Goal: Task Accomplishment & Management: Complete application form

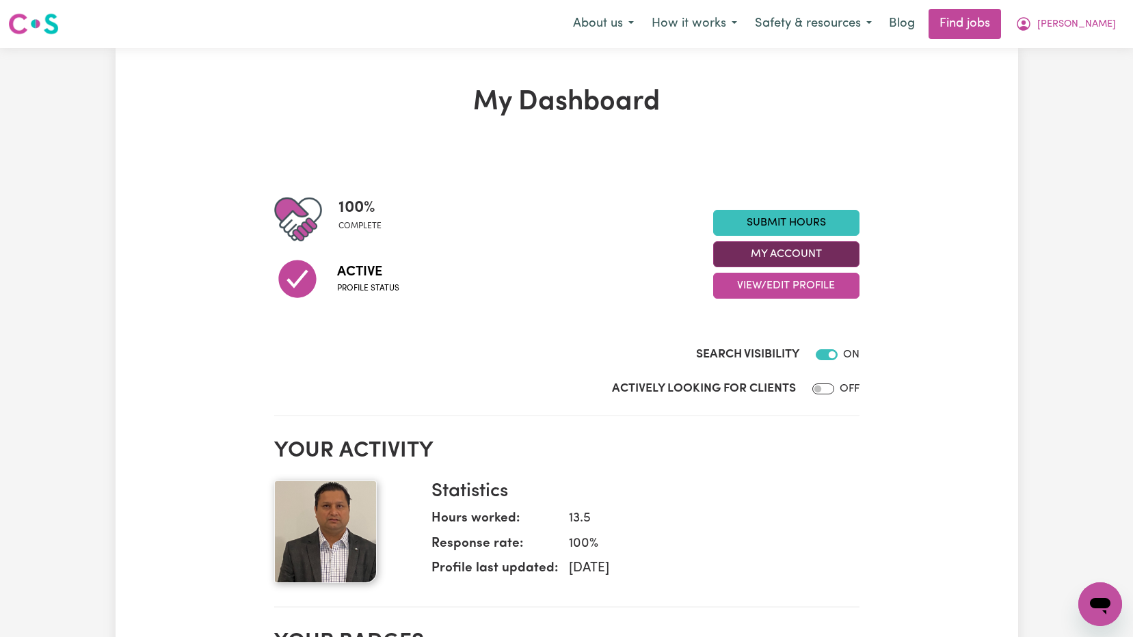
click at [801, 254] on button "My Account" at bounding box center [786, 254] width 146 height 26
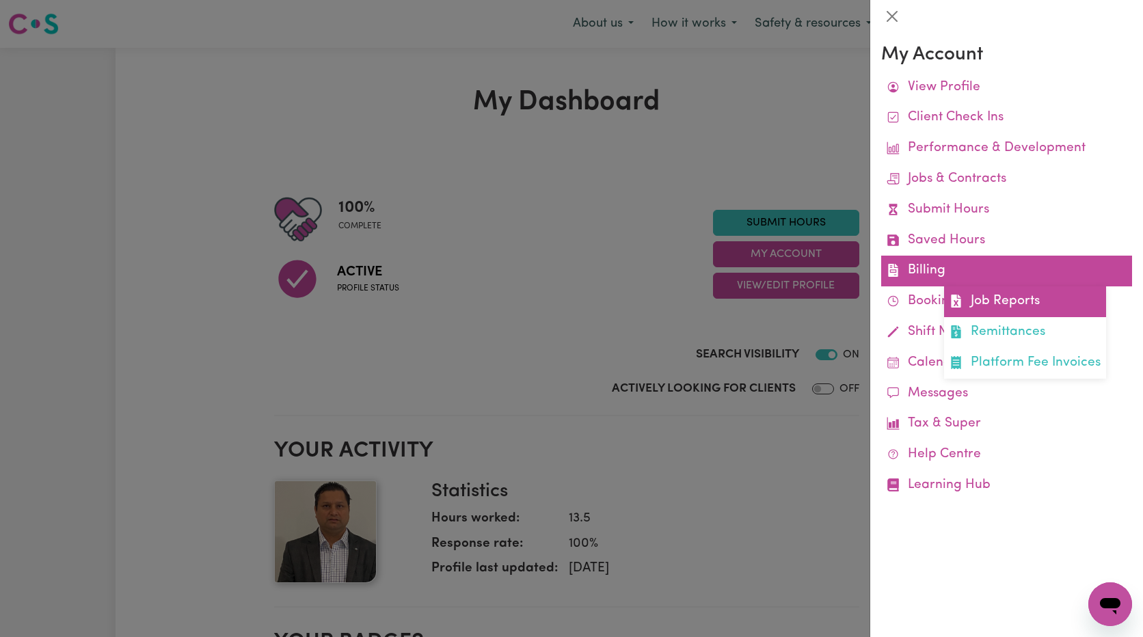
click at [1011, 297] on link "Job Reports" at bounding box center [1025, 302] width 162 height 31
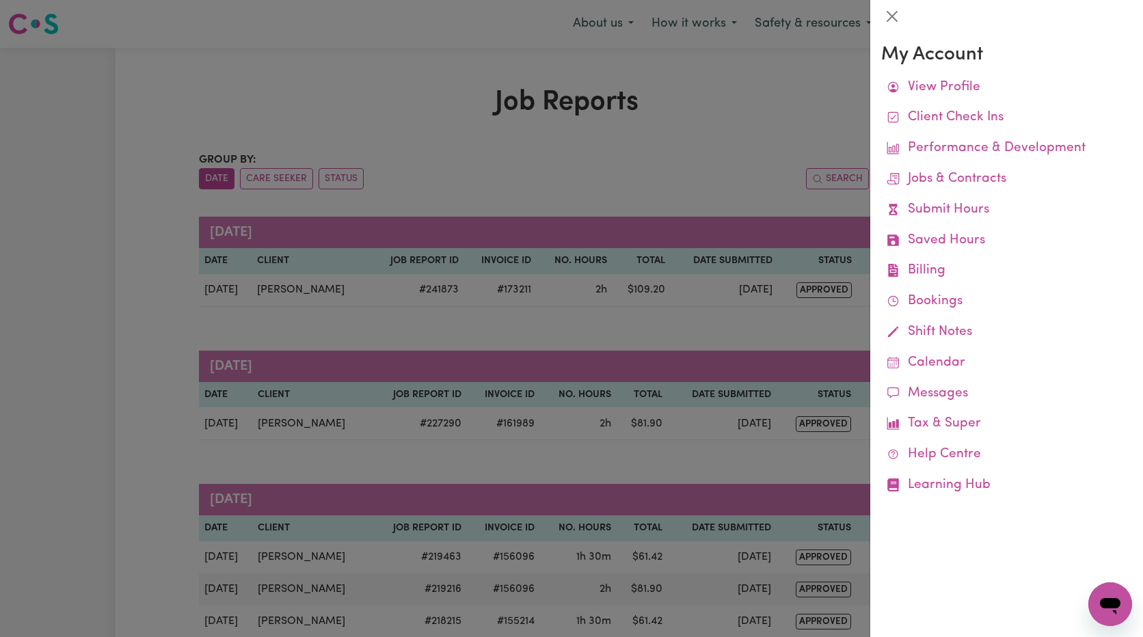
click at [745, 138] on div at bounding box center [571, 318] width 1143 height 637
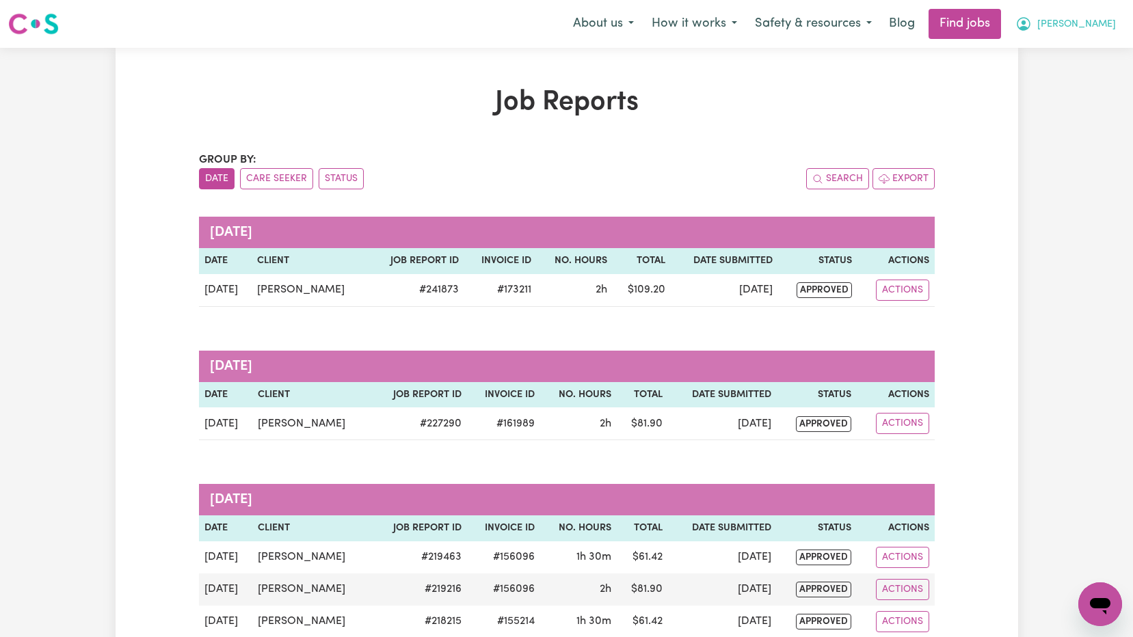
click at [1105, 25] on span "[PERSON_NAME]" at bounding box center [1076, 24] width 79 height 15
click at [1047, 74] on link "My Dashboard" at bounding box center [1070, 79] width 108 height 26
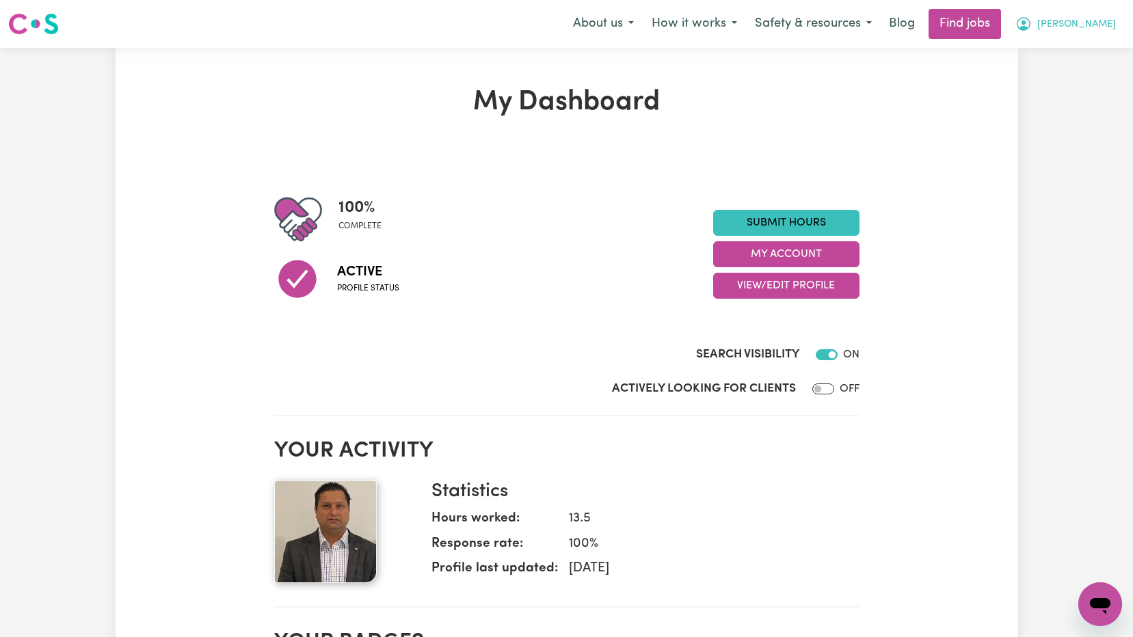
click at [1107, 29] on span "[PERSON_NAME]" at bounding box center [1076, 24] width 79 height 15
click at [798, 254] on button "My Account" at bounding box center [786, 254] width 146 height 26
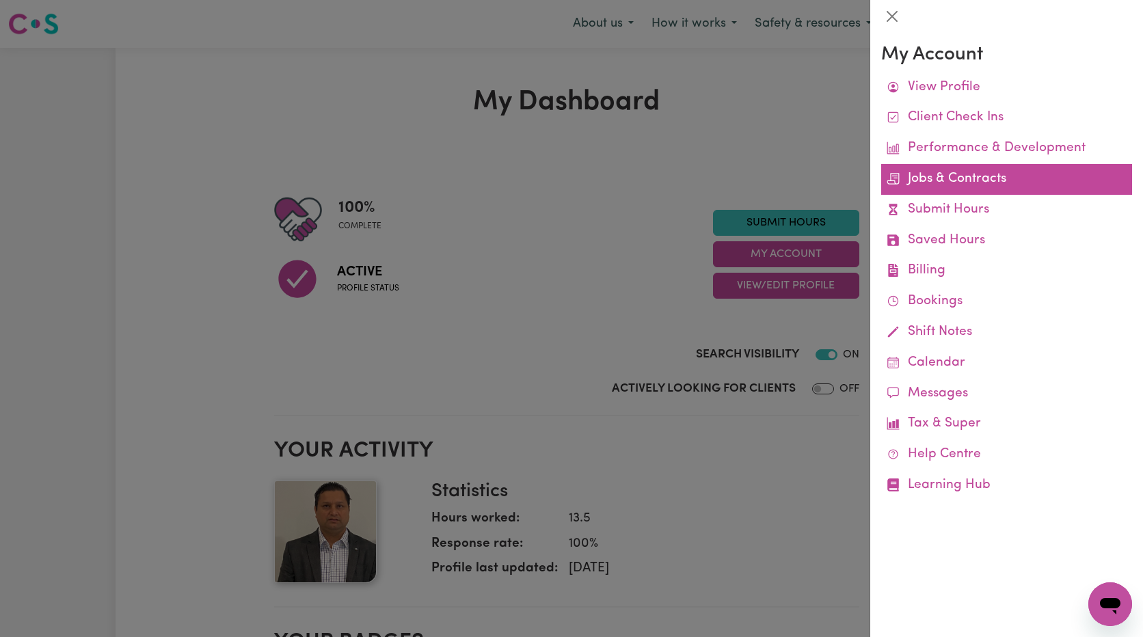
click at [953, 179] on link "Jobs & Contracts" at bounding box center [1007, 179] width 251 height 31
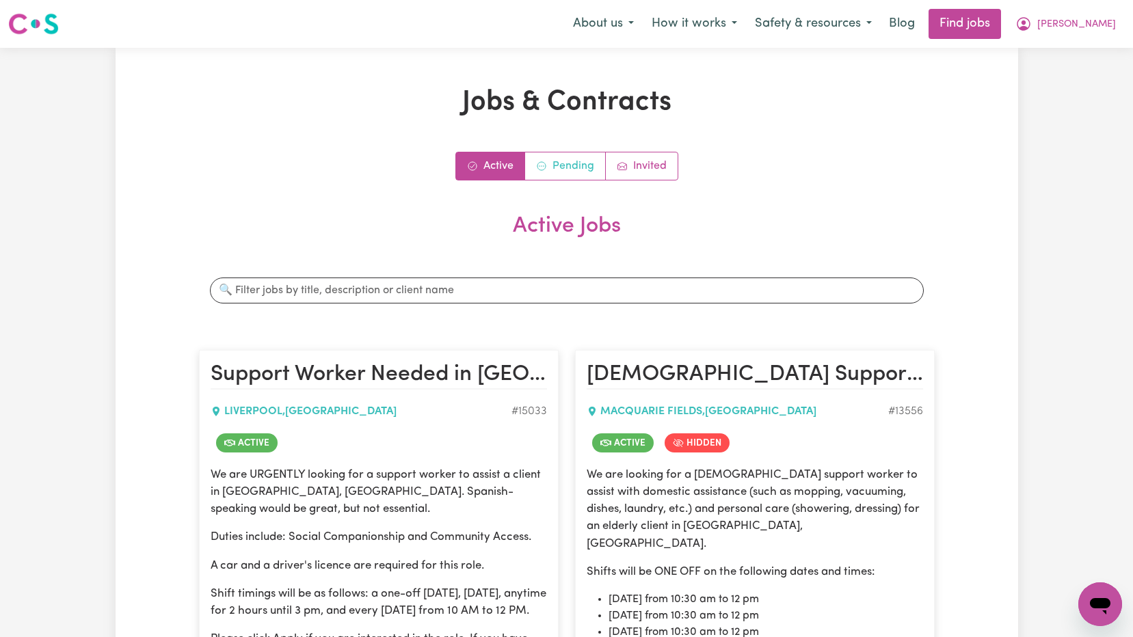
click at [577, 166] on link "Pending" at bounding box center [565, 166] width 81 height 27
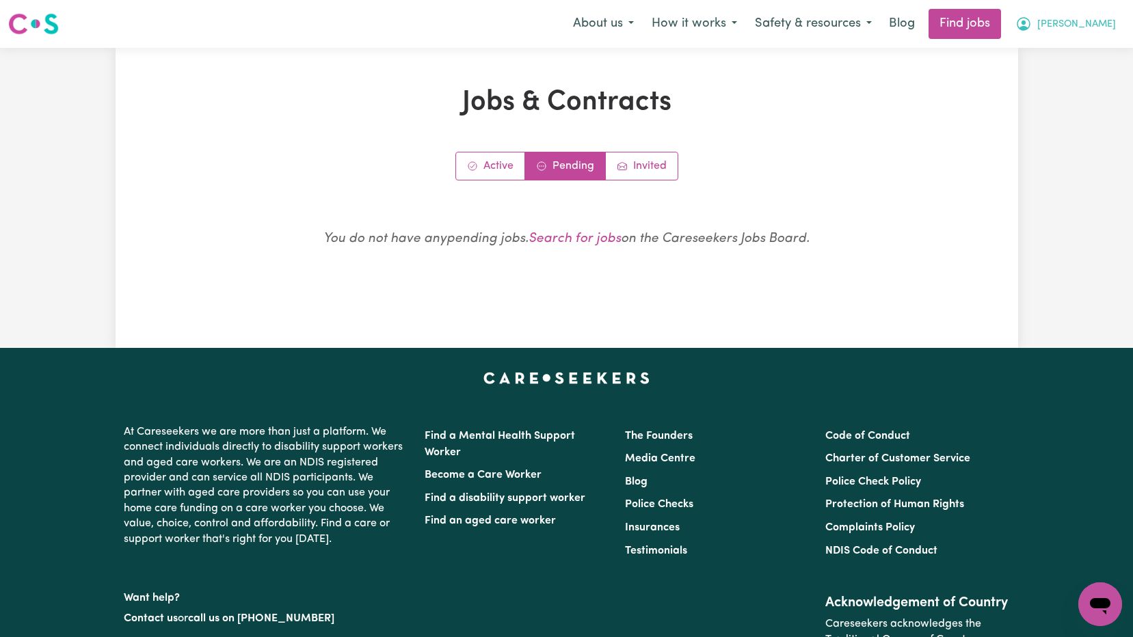
click at [1101, 29] on span "[PERSON_NAME]" at bounding box center [1076, 24] width 79 height 15
click at [1056, 59] on link "My Account" at bounding box center [1070, 53] width 108 height 26
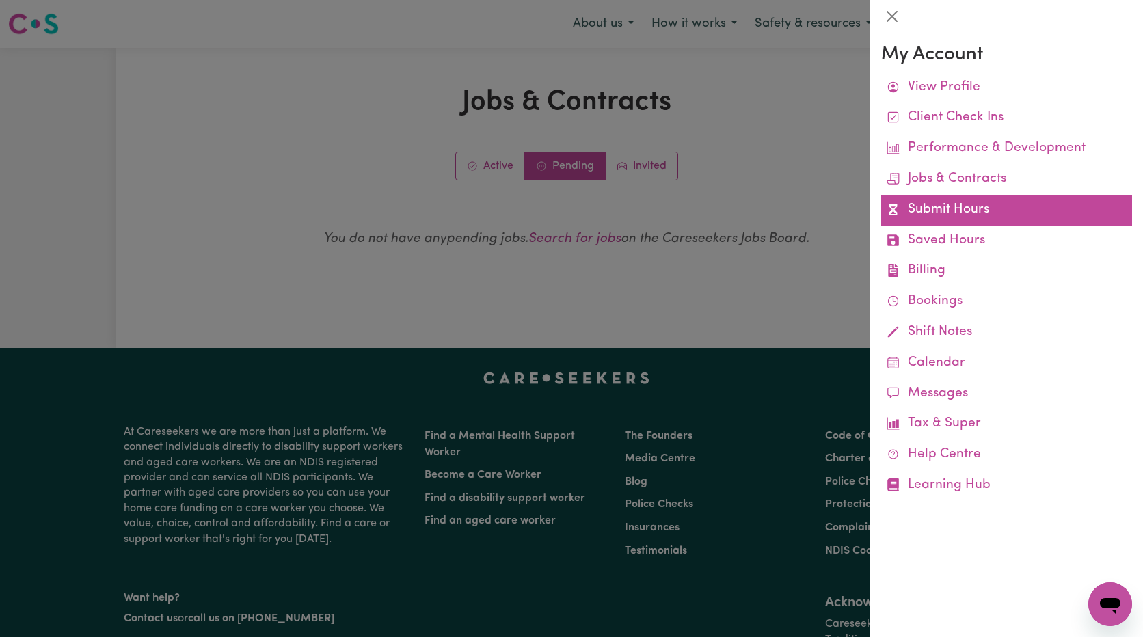
click at [948, 210] on link "Submit Hours" at bounding box center [1007, 210] width 251 height 31
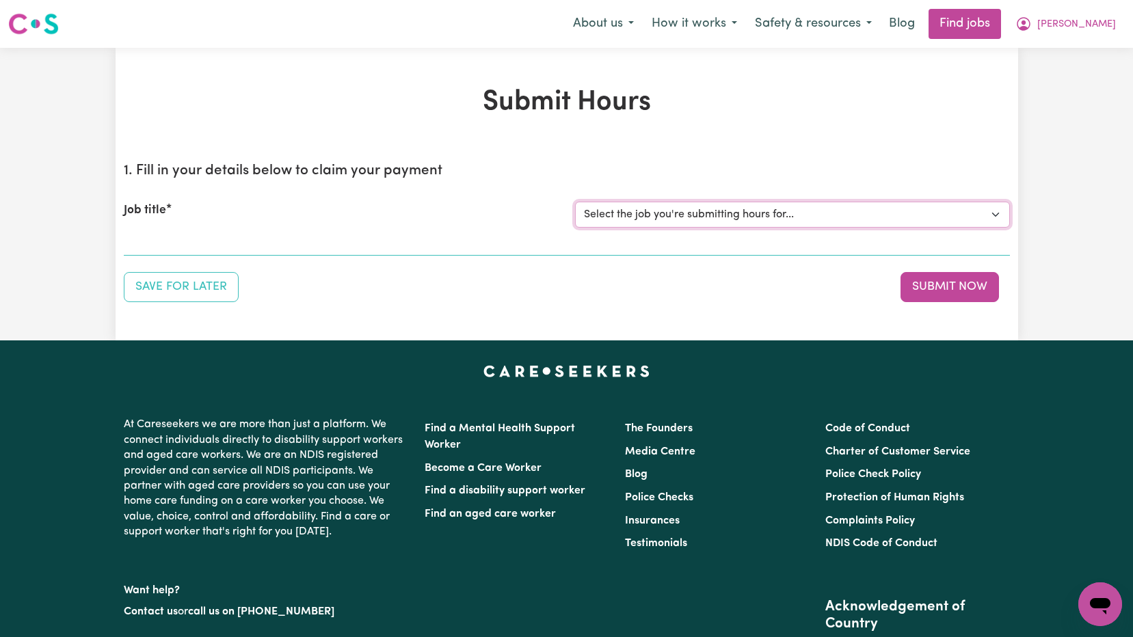
click at [758, 213] on select "Select the job you're submitting hours for... [[PERSON_NAME]] Support Worker Ne…" at bounding box center [792, 215] width 435 height 26
select select "15033"
click at [575, 202] on select "Select the job you're submitting hours for... [[PERSON_NAME]] Support Worker Ne…" at bounding box center [792, 215] width 435 height 26
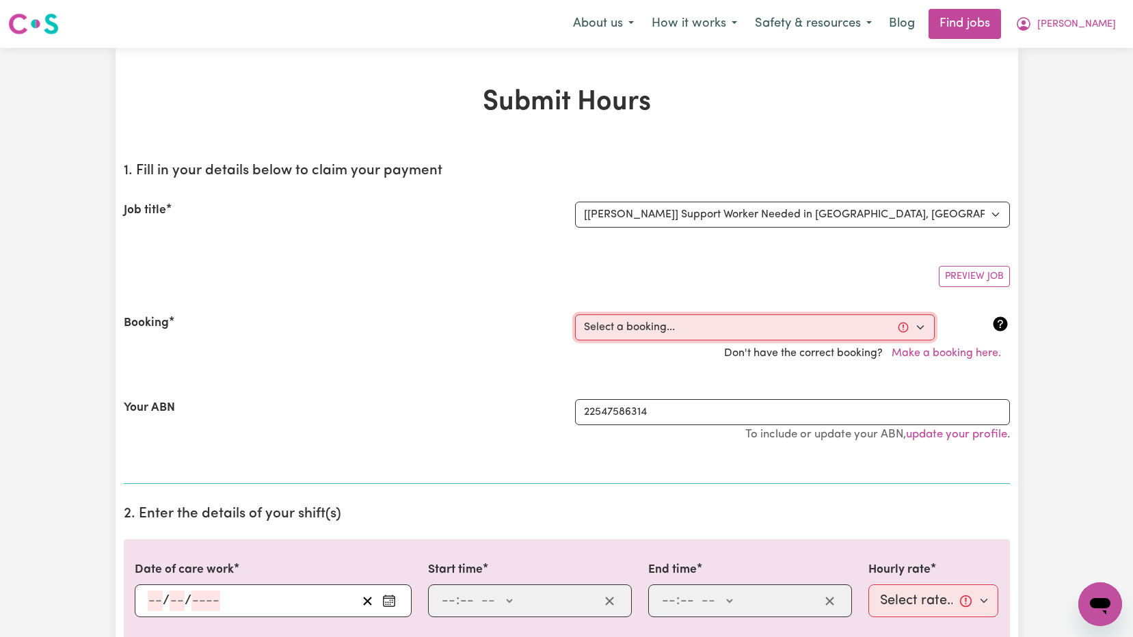
click at [782, 328] on select "Select a booking... [DATE] 10:00am to 12:00pm (RECURRING) [DATE] 10:00am to 12:…" at bounding box center [755, 328] width 360 height 26
select select "363400"
click at [575, 315] on select "Select a booking... [DATE] 10:00am to 12:00pm (RECURRING) [DATE] 10:00am to 12:…" at bounding box center [755, 328] width 360 height 26
type input "[DATE]"
type input "17"
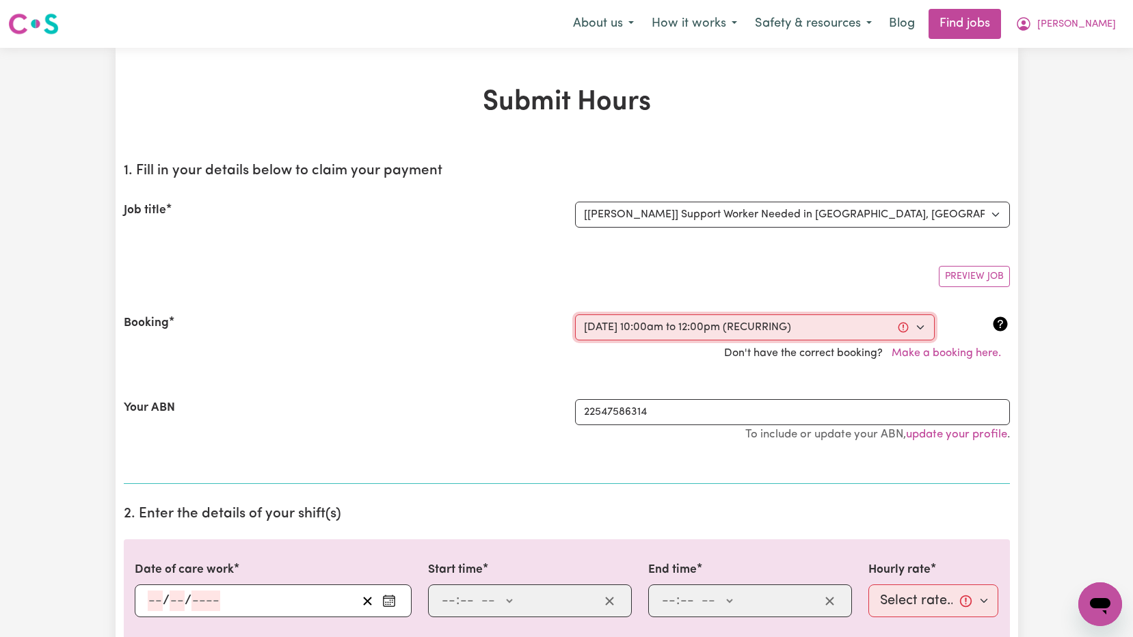
type input "9"
type input "2025"
type input "10:00"
type input "10"
type input "0"
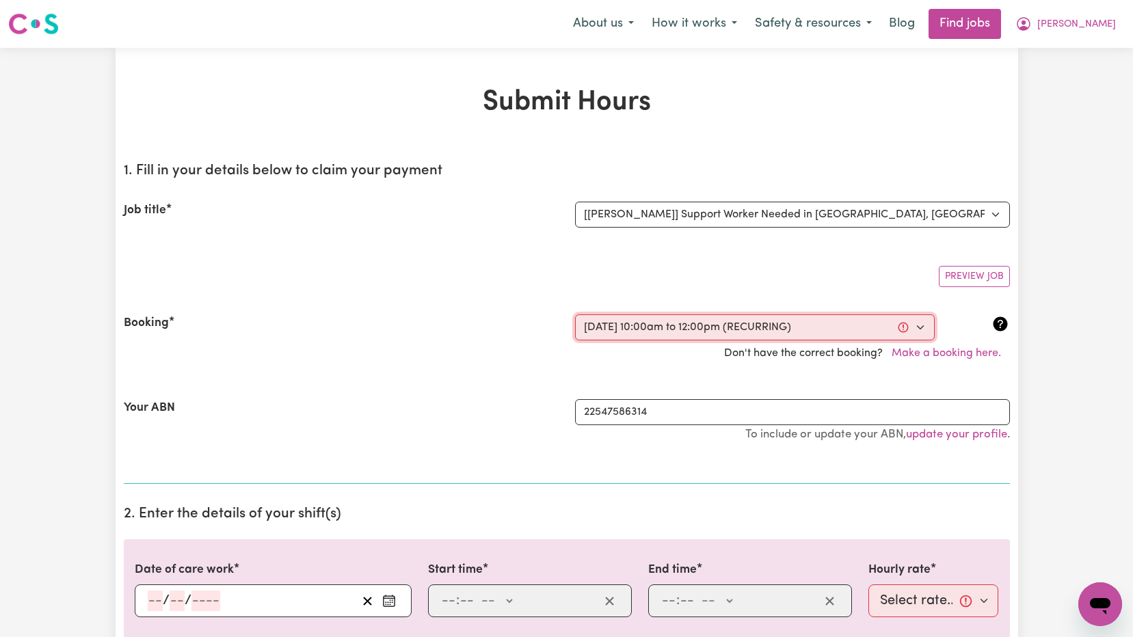
select select "am"
type input "12:00"
type input "12"
type input "0"
select select "pm"
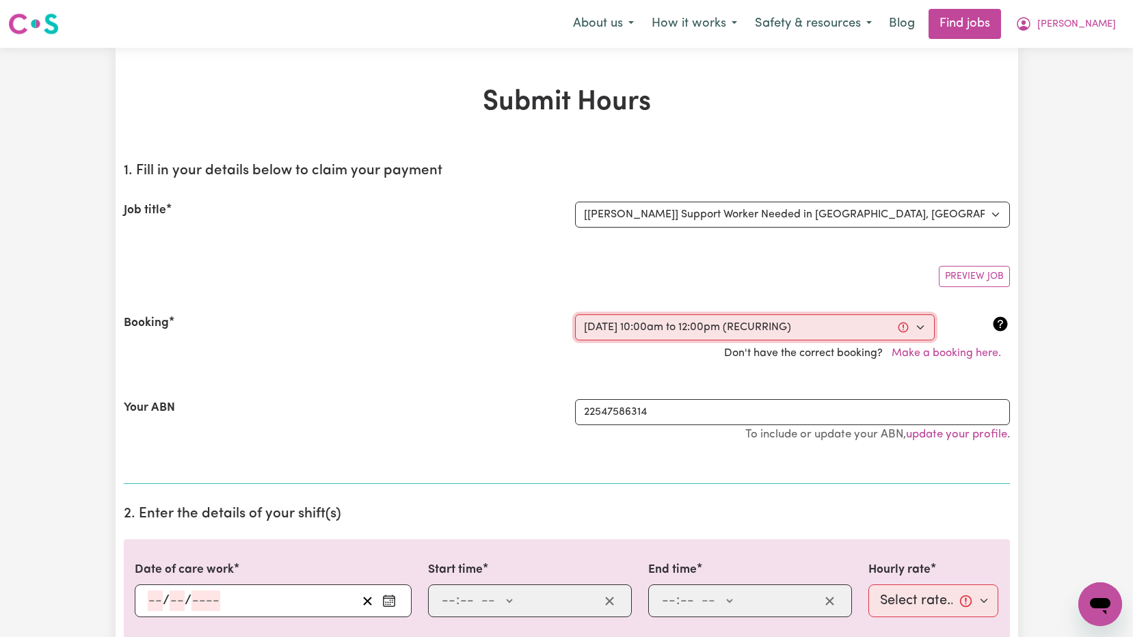
select select "60-Weekday"
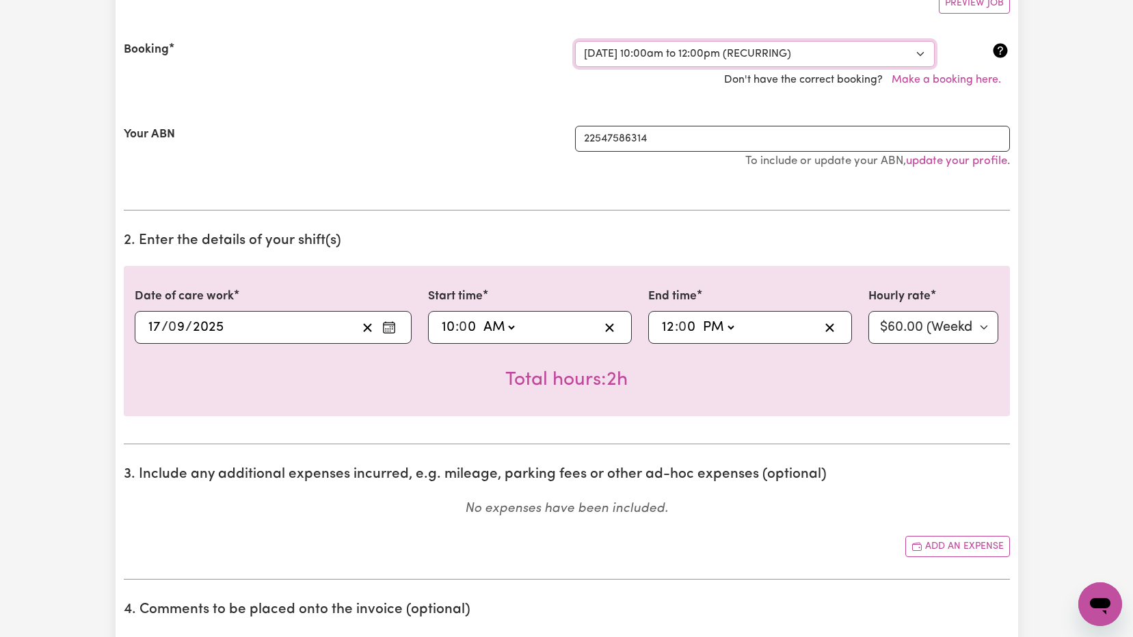
scroll to position [68, 0]
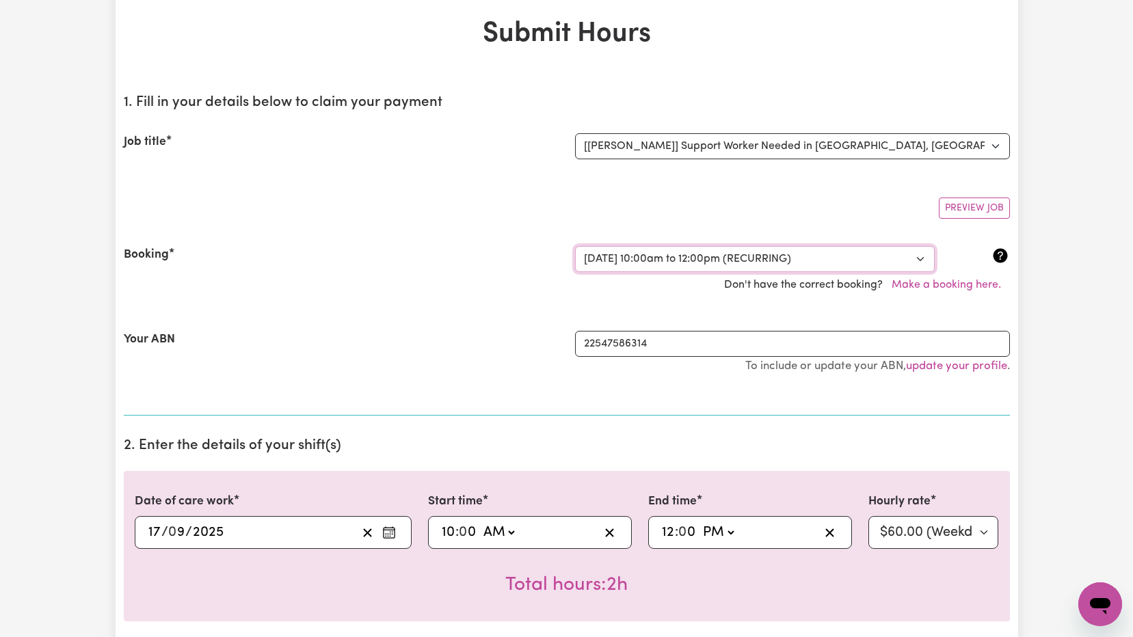
click at [804, 263] on select "Select a booking... [DATE] 10:00am to 12:00pm (RECURRING) [DATE] 10:00am to 12:…" at bounding box center [755, 259] width 360 height 26
click at [575, 246] on select "Select a booking... [DATE] 10:00am to 12:00pm (RECURRING) [DATE] 10:00am to 12:…" at bounding box center [755, 259] width 360 height 26
click at [672, 254] on select "Select a booking... [DATE] 10:00am to 12:00pm (RECURRING) [DATE] 10:00am to 12:…" at bounding box center [755, 259] width 360 height 26
select select "363382"
click at [575, 246] on select "Select a booking... [DATE] 10:00am to 12:00pm (RECURRING) [DATE] 10:00am to 12:…" at bounding box center [755, 259] width 360 height 26
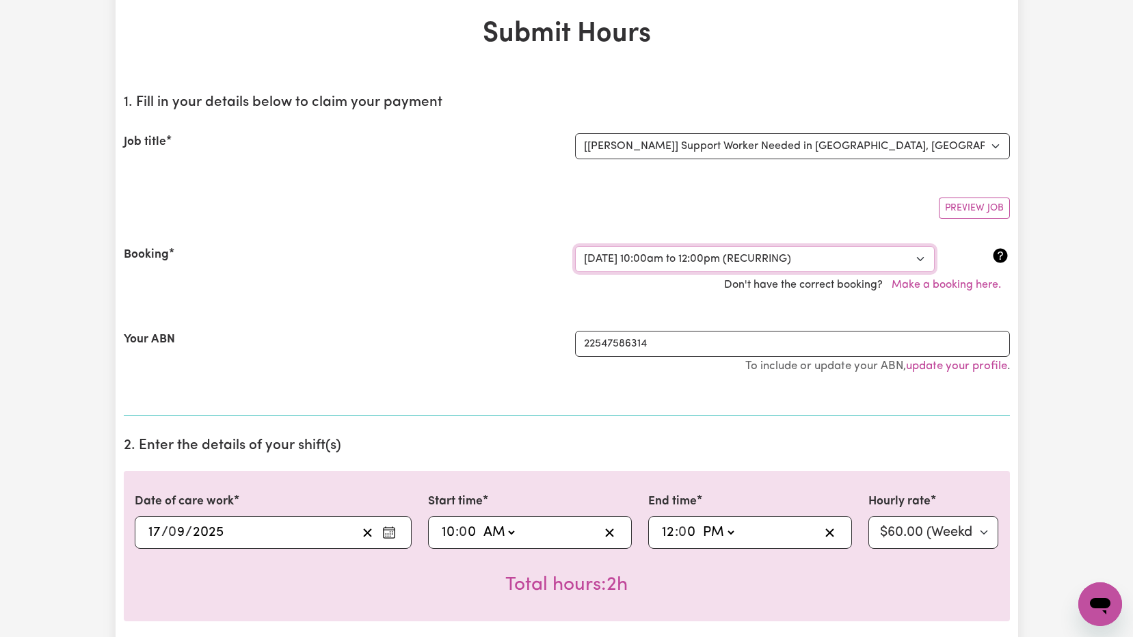
select select "pm"
select select "60-Weekday"
click at [745, 257] on select "Select a booking... [DATE] 10:00am to 12:00pm (RECURRING) [DATE] 10:00am to 12:…" at bounding box center [755, 259] width 360 height 26
click at [469, 343] on div "Your ABN" at bounding box center [341, 359] width 451 height 57
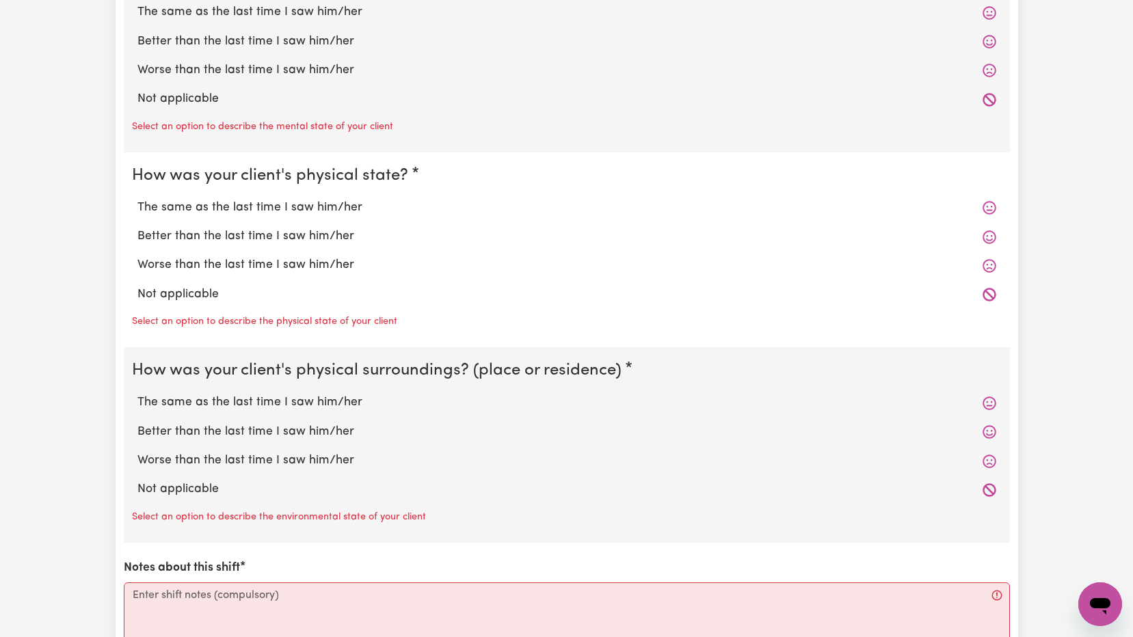
scroll to position [1436, 0]
